Goal: Check status: Check status

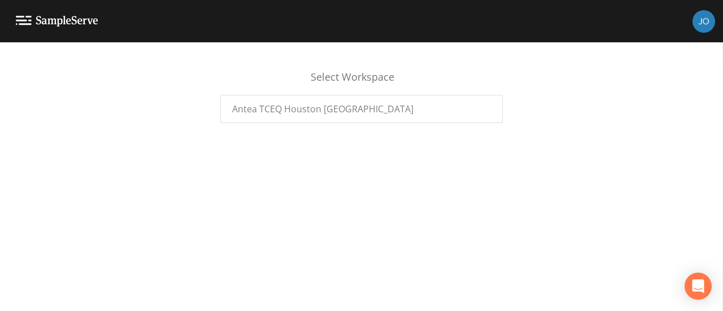
click at [467, 123] on div "Select Workspace Antea TCEQ [GEOGRAPHIC_DATA] [GEOGRAPHIC_DATA]" at bounding box center [361, 91] width 723 height 76
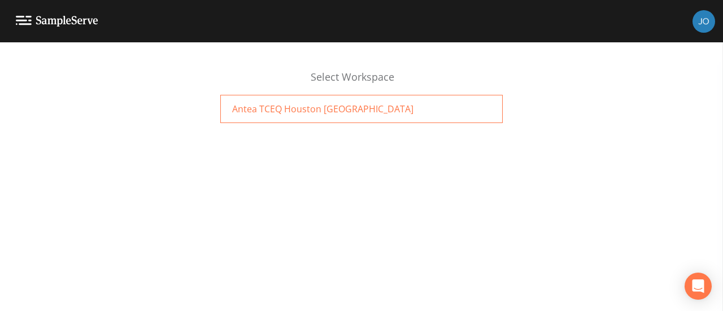
click at [472, 118] on div "Antea TCEQ Houston [GEOGRAPHIC_DATA]" at bounding box center [361, 109] width 283 height 28
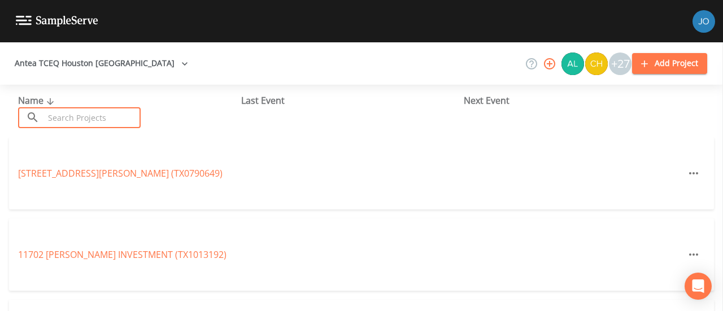
click at [60, 119] on input "text" at bounding box center [92, 117] width 97 height 21
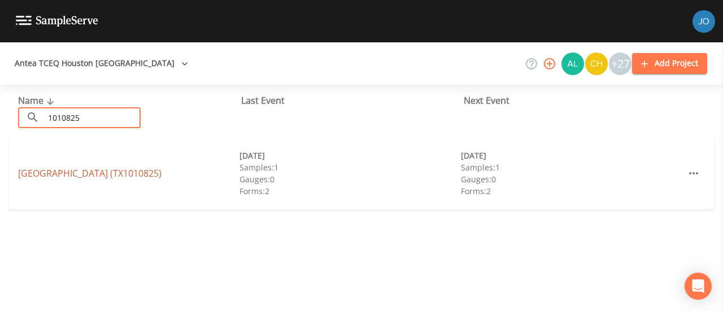
type input "1010825"
click at [68, 172] on link "ALDINE GARDENS MOBILE HOME PARK (TX1010825)" at bounding box center [90, 173] width 144 height 12
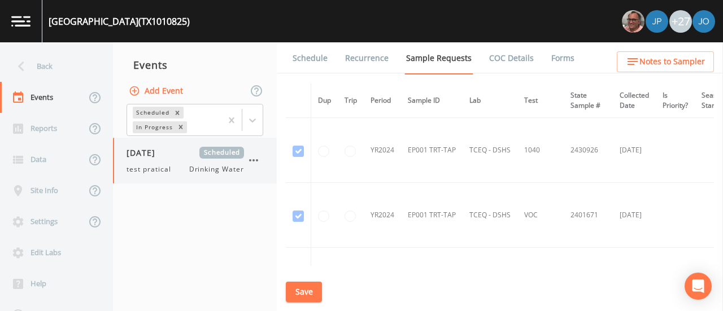
click at [148, 155] on span "10/03/2025" at bounding box center [145, 153] width 37 height 12
click at [312, 56] on link "Schedule" at bounding box center [310, 58] width 38 height 32
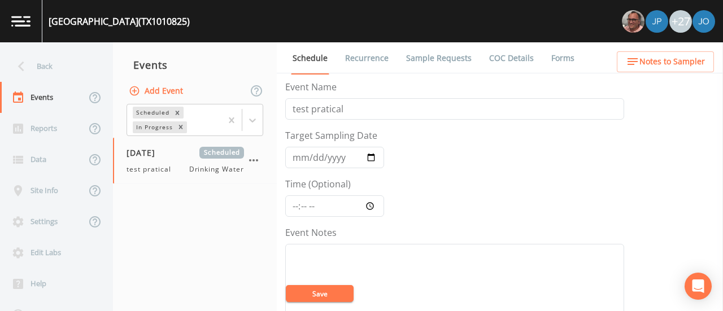
drag, startPoint x: 723, startPoint y: 132, endPoint x: 723, endPoint y: 212, distance: 79.7
click at [723, 212] on aside at bounding box center [723, 176] width 1 height 269
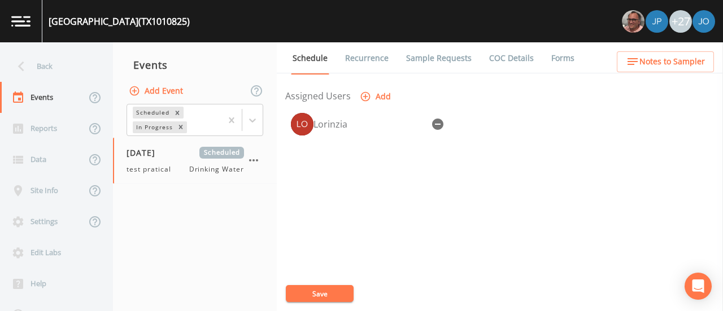
scroll to position [484, 0]
click at [140, 162] on div "10/03/2025 Scheduled test pratical Drinking Water" at bounding box center [186, 161] width 118 height 28
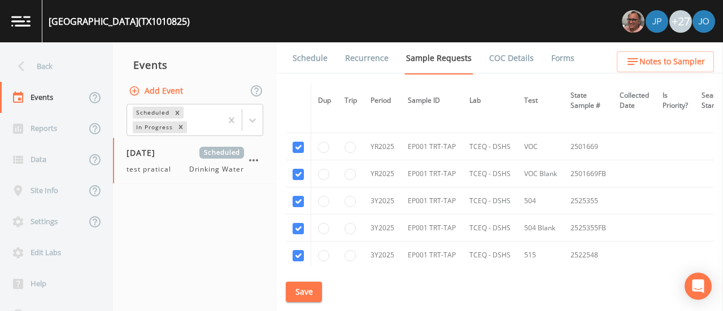
scroll to position [524, 0]
